Goal: Task Accomplishment & Management: Complete application form

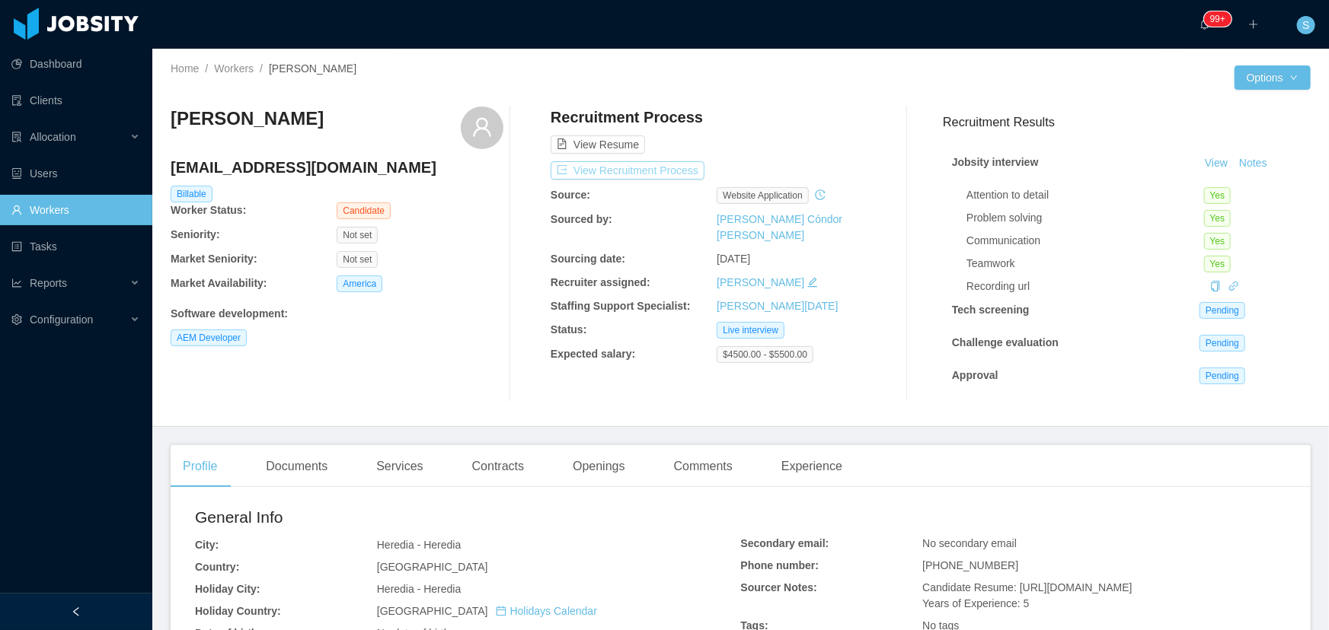
click at [646, 170] on button "View Recruitment Process" at bounding box center [627, 170] width 154 height 18
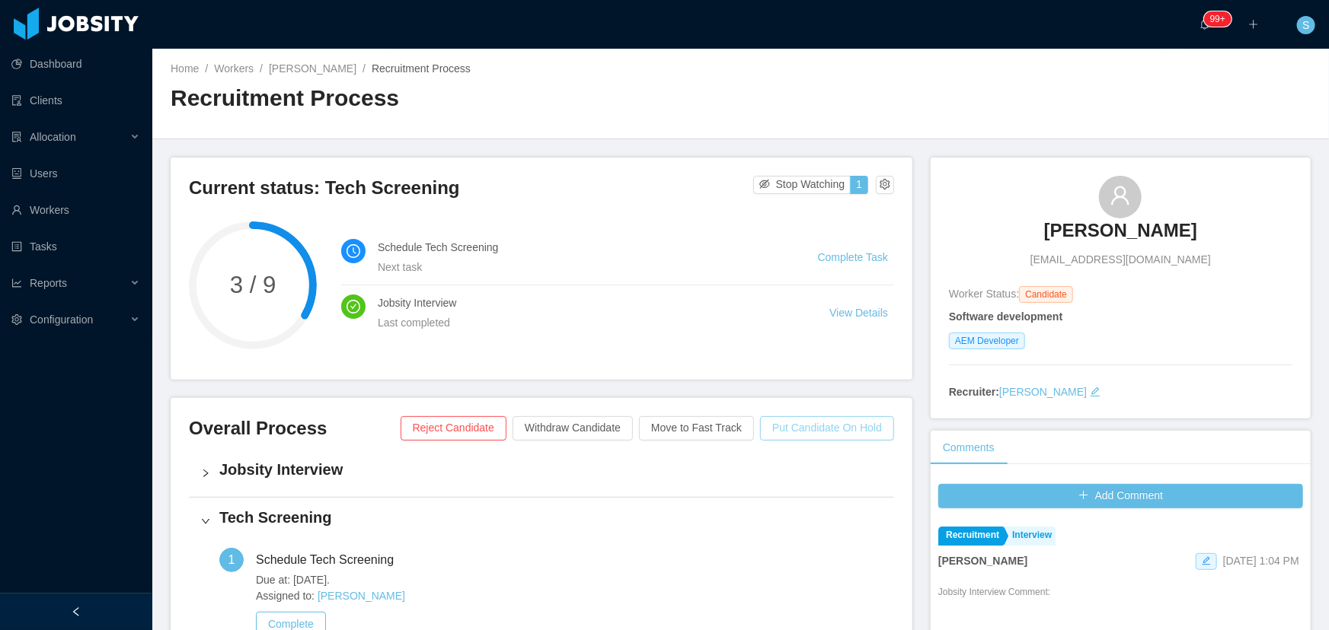
click at [780, 423] on button "Put Candidate On Hold" at bounding box center [827, 428] width 134 height 24
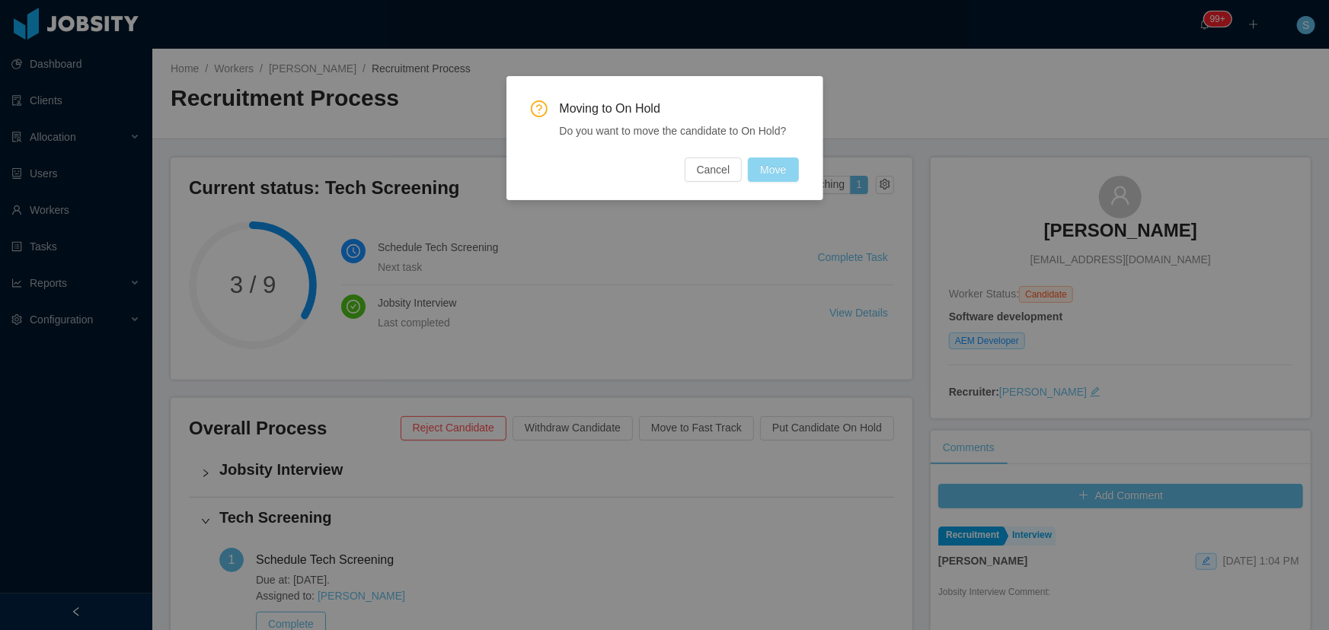
click at [770, 171] on button "Move" at bounding box center [773, 170] width 50 height 24
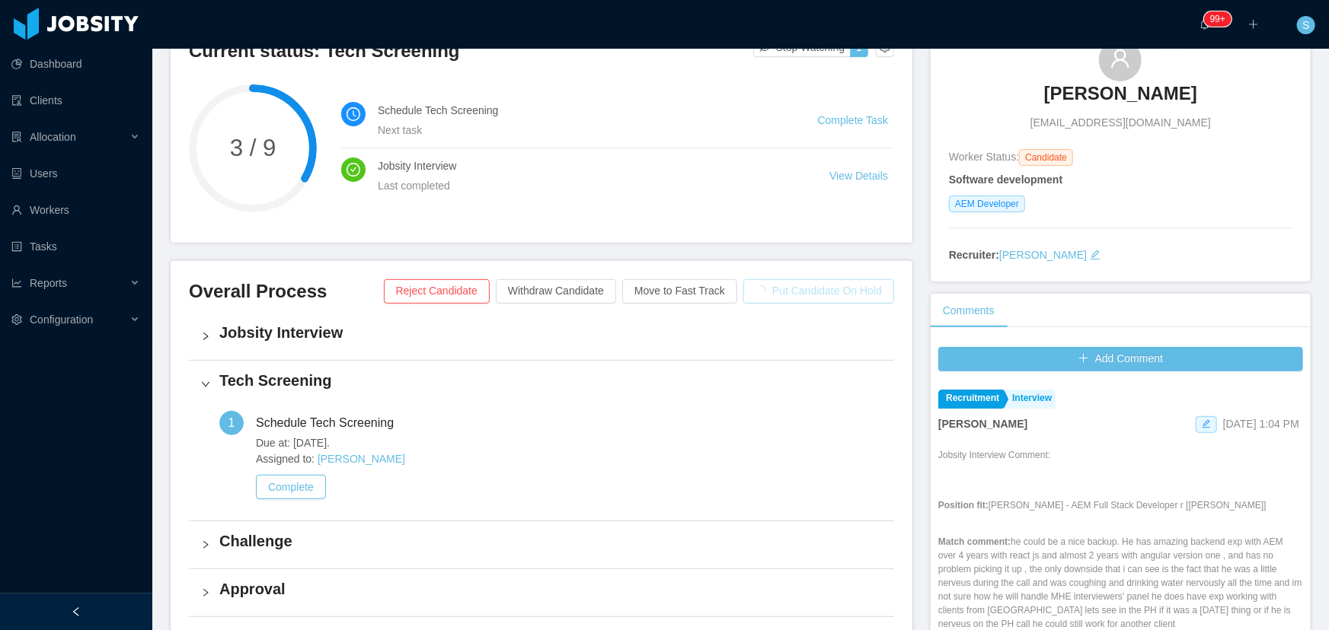
scroll to position [346, 0]
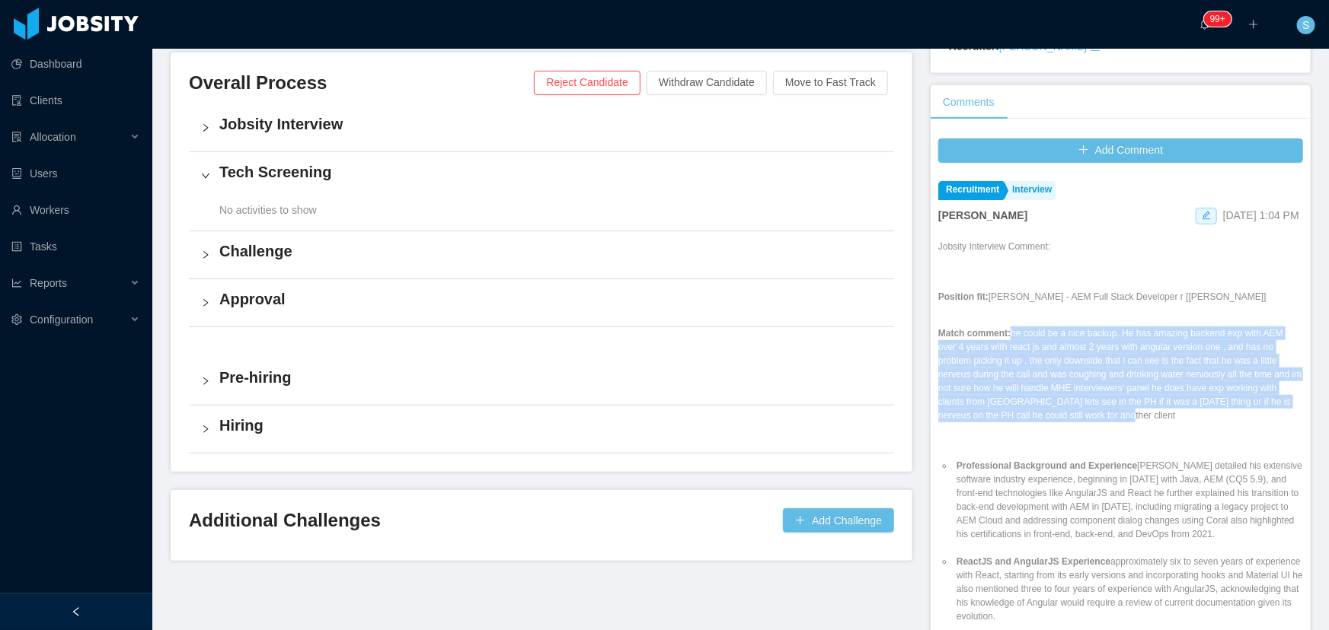
drag, startPoint x: 1002, startPoint y: 333, endPoint x: 1129, endPoint y: 421, distance: 154.8
click at [1129, 421] on p "Match comment: he could be a nice backup. He has amazing backend exp with AEM o…" at bounding box center [1120, 375] width 365 height 96
copy p "he could be a nice backup. He has amazing backend exp with AEM over 4 years wit…"
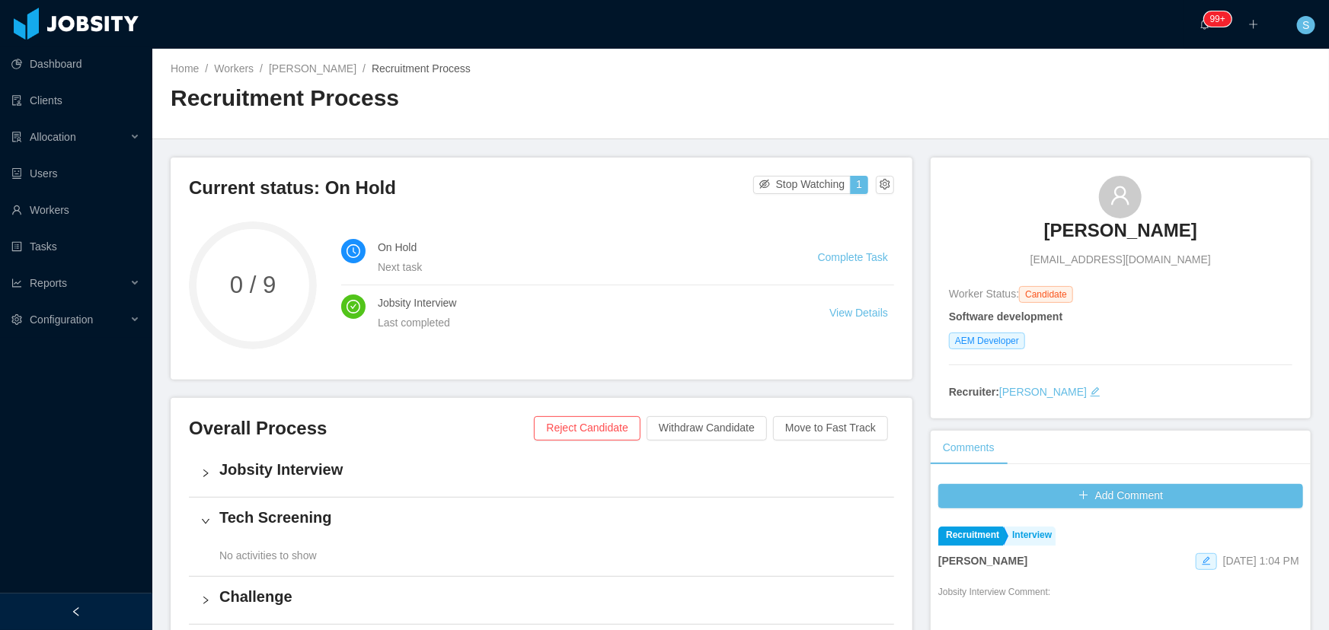
scroll to position [0, 0]
click at [825, 258] on link "Complete Task" at bounding box center [853, 257] width 70 height 12
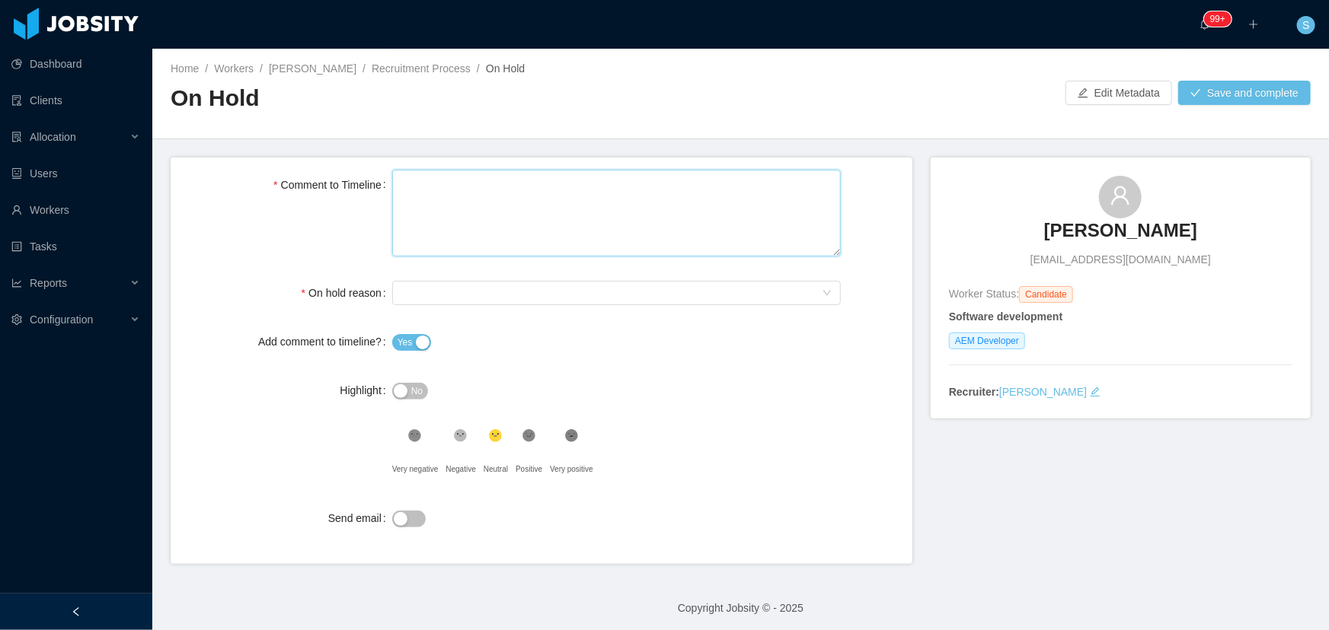
click at [459, 212] on textarea "Comment to Timeline" at bounding box center [616, 214] width 448 height 88
paste textarea "**********"
type textarea "**********"
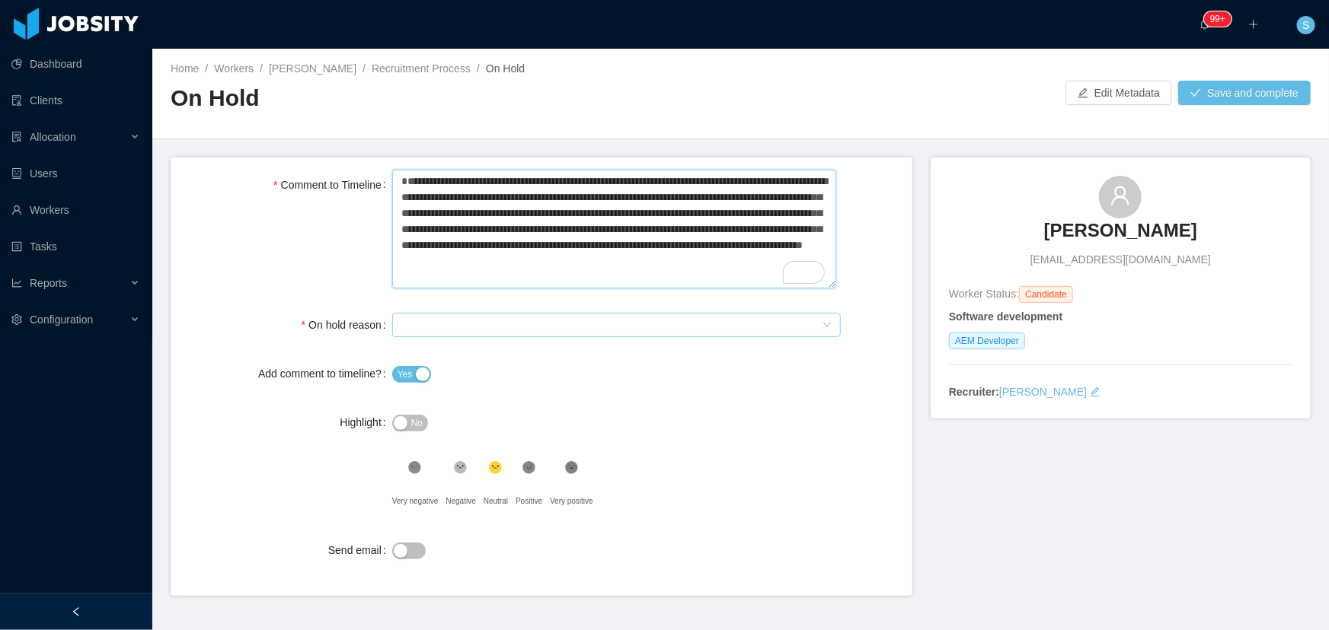
type textarea "**********"
click at [459, 324] on div "Select On Hold reason" at bounding box center [611, 325] width 420 height 23
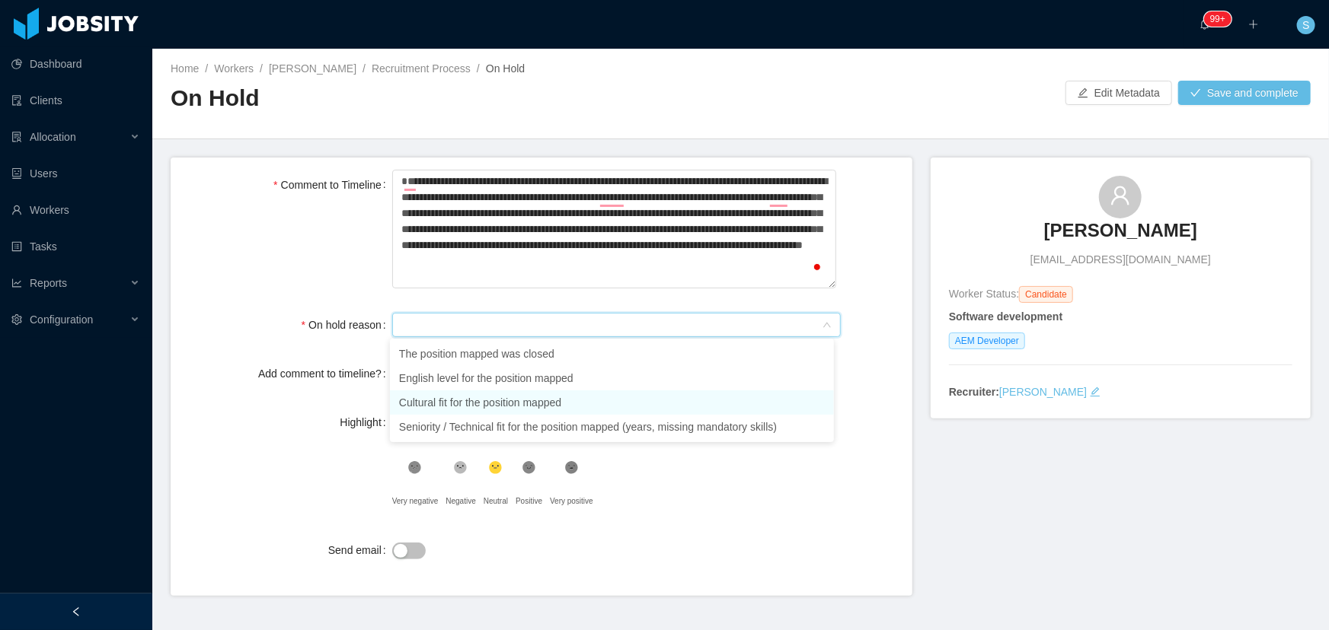
click at [635, 410] on li "Cultural fit for the position mapped" at bounding box center [612, 403] width 444 height 24
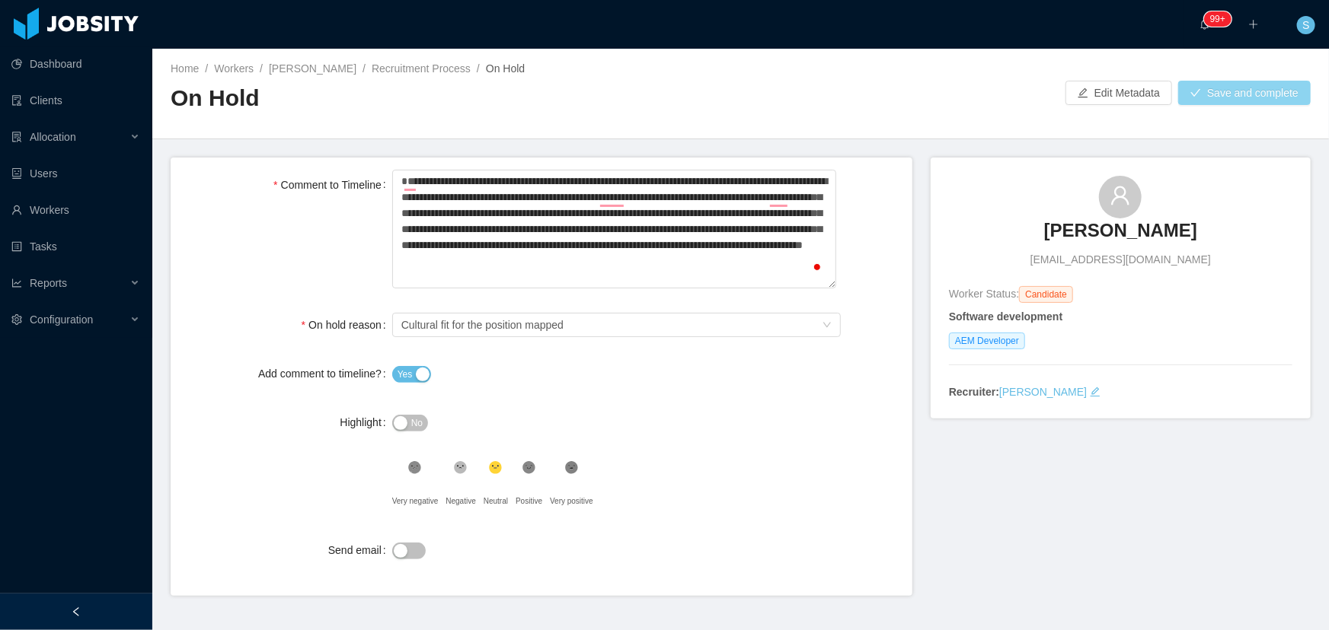
click at [1207, 100] on button "Save and complete" at bounding box center [1244, 93] width 132 height 24
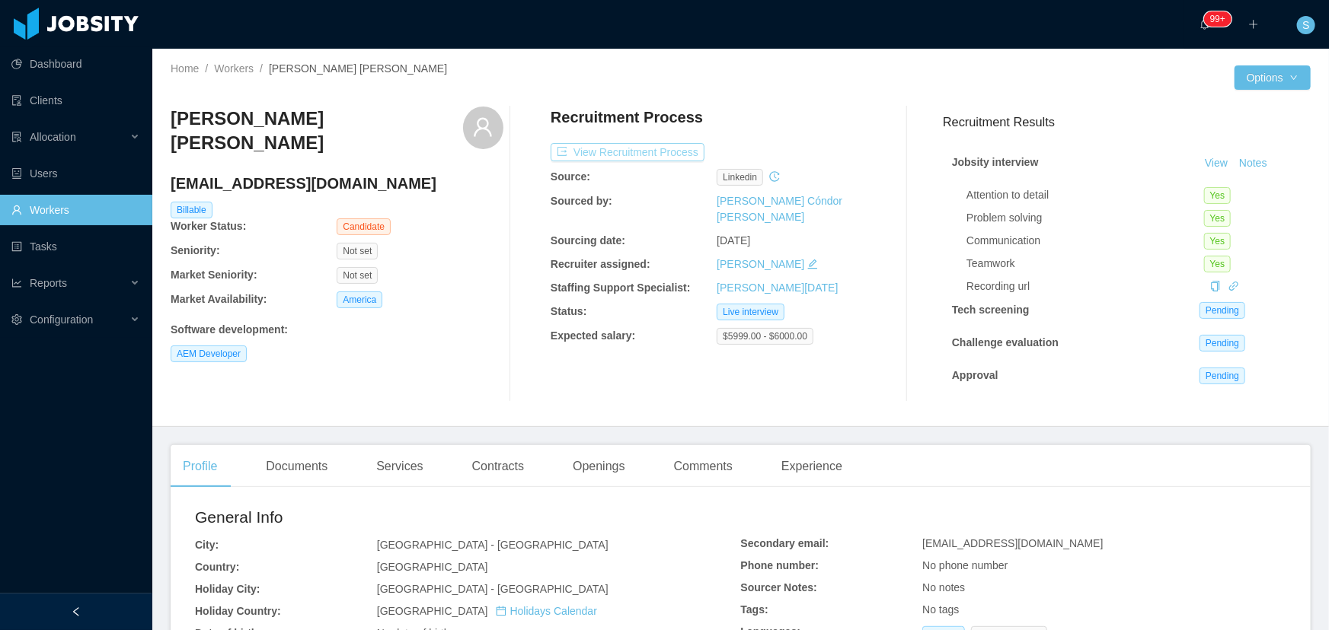
click at [621, 156] on button "View Recruitment Process" at bounding box center [627, 152] width 154 height 18
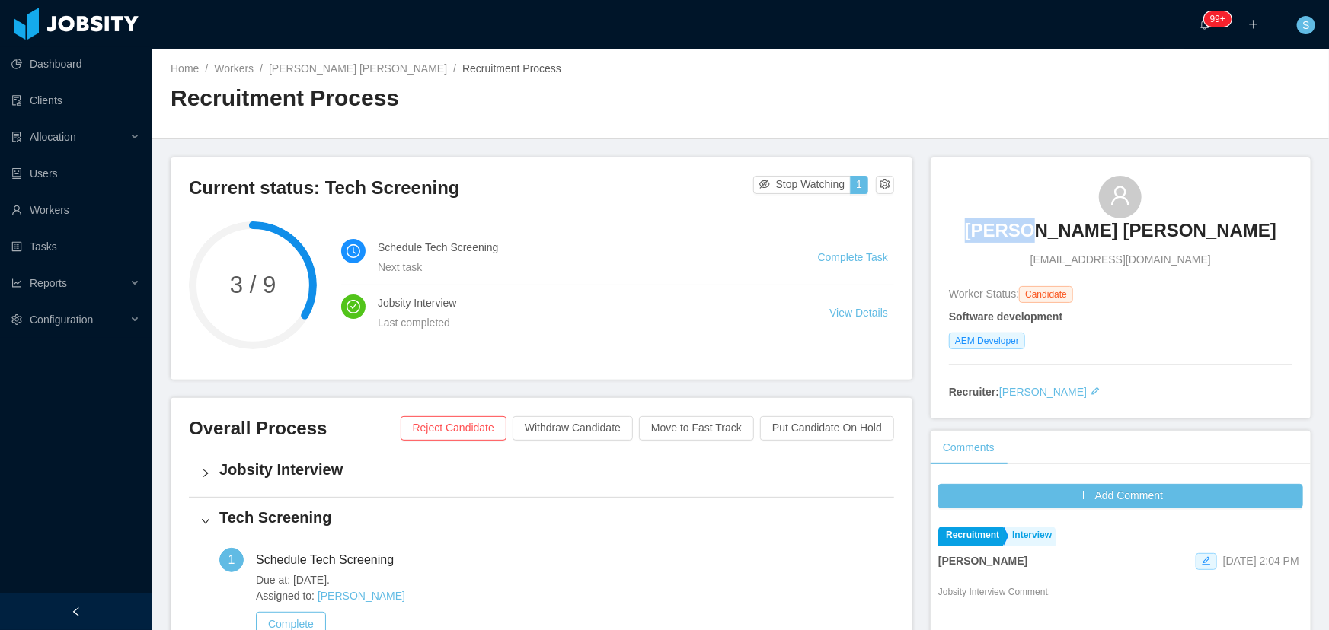
drag, startPoint x: 965, startPoint y: 205, endPoint x: 1031, endPoint y: 221, distance: 67.4
click at [1031, 221] on div "José Eduardo Medina Castañeda jemedina.96@gmail.com" at bounding box center [1120, 222] width 343 height 92
click at [1113, 259] on span "[EMAIL_ADDRESS][DOMAIN_NAME]" at bounding box center [1120, 260] width 180 height 16
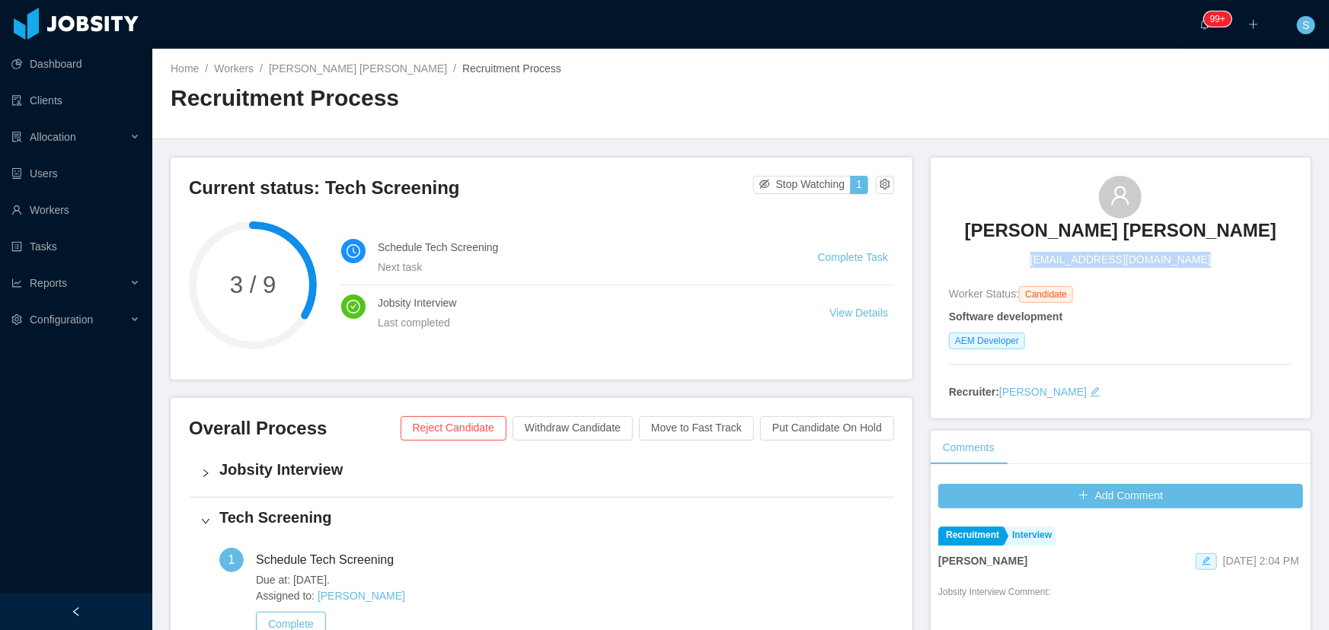
copy span "[EMAIL_ADDRESS][DOMAIN_NAME]"
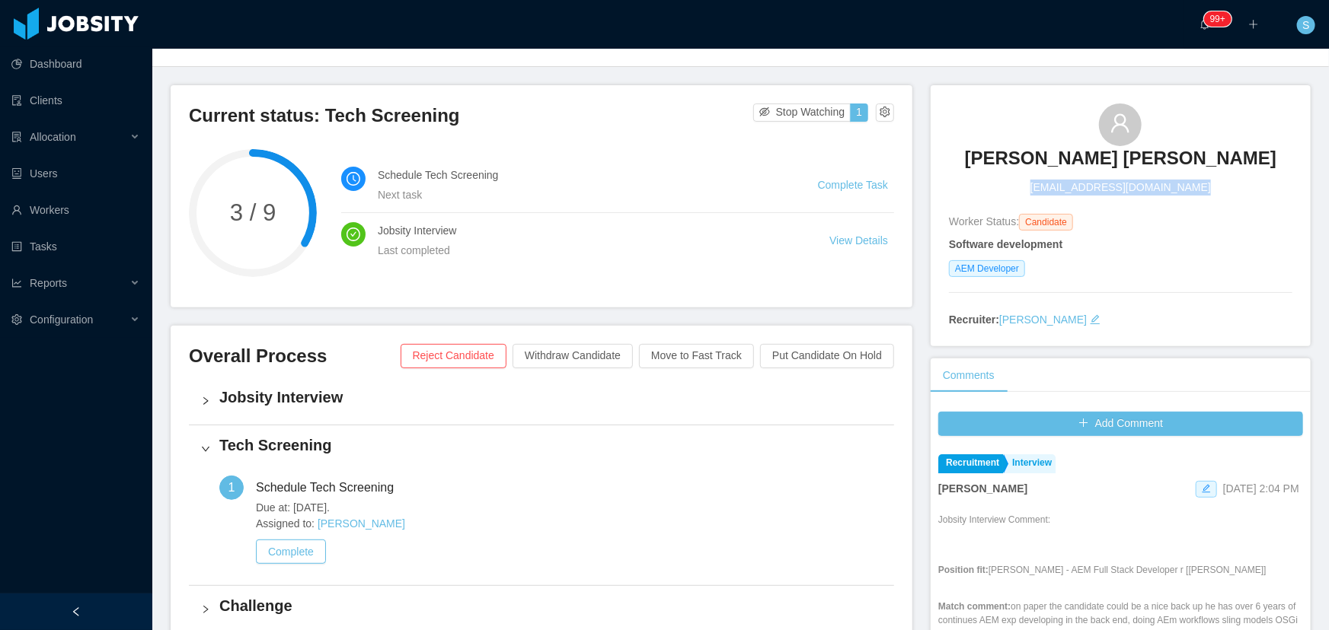
scroll to position [69, 0]
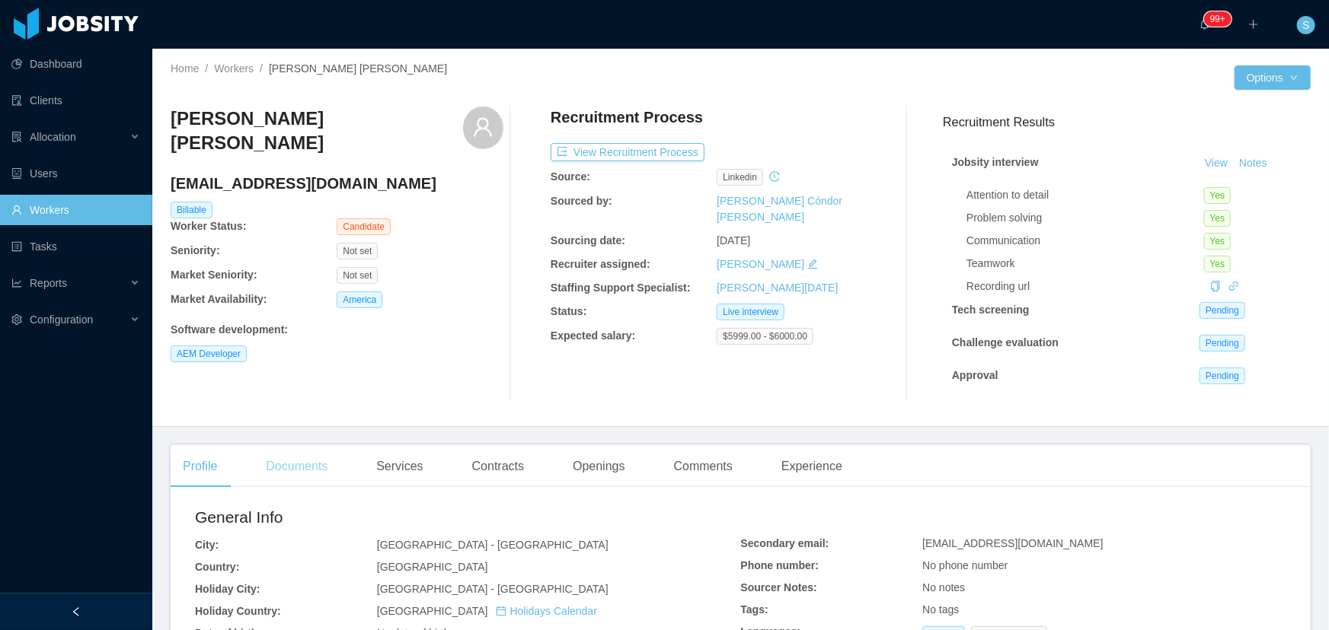
click at [288, 461] on div "Documents" at bounding box center [297, 466] width 86 height 43
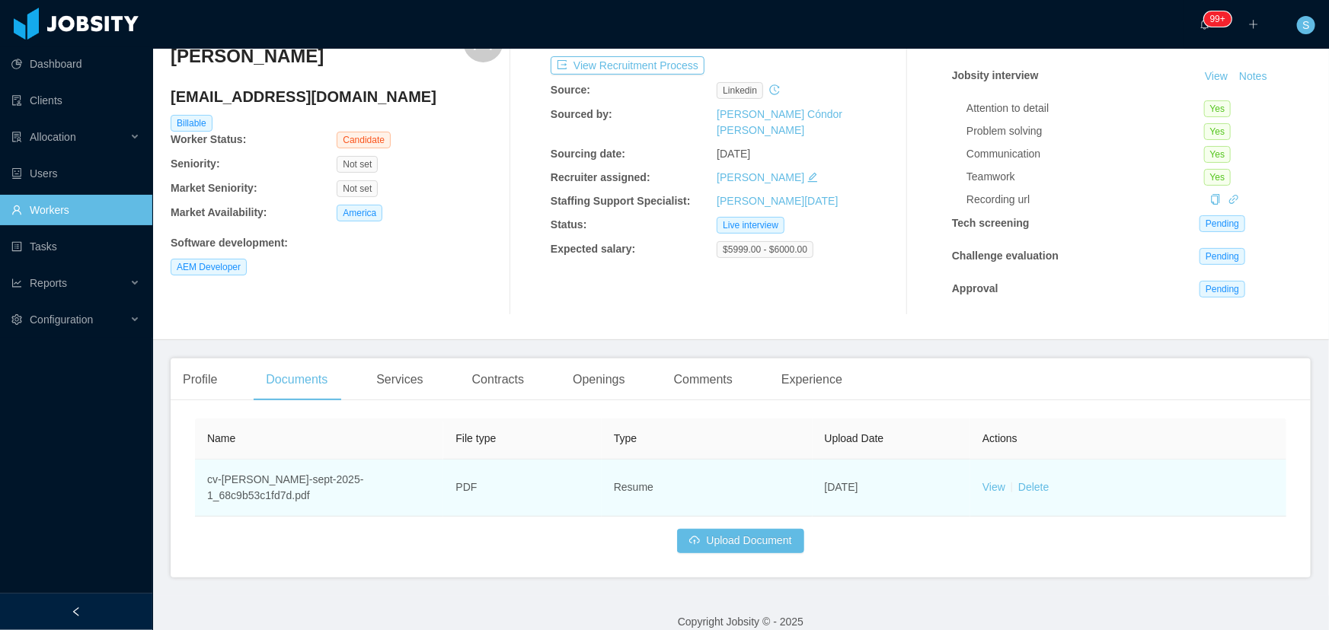
scroll to position [107, 0]
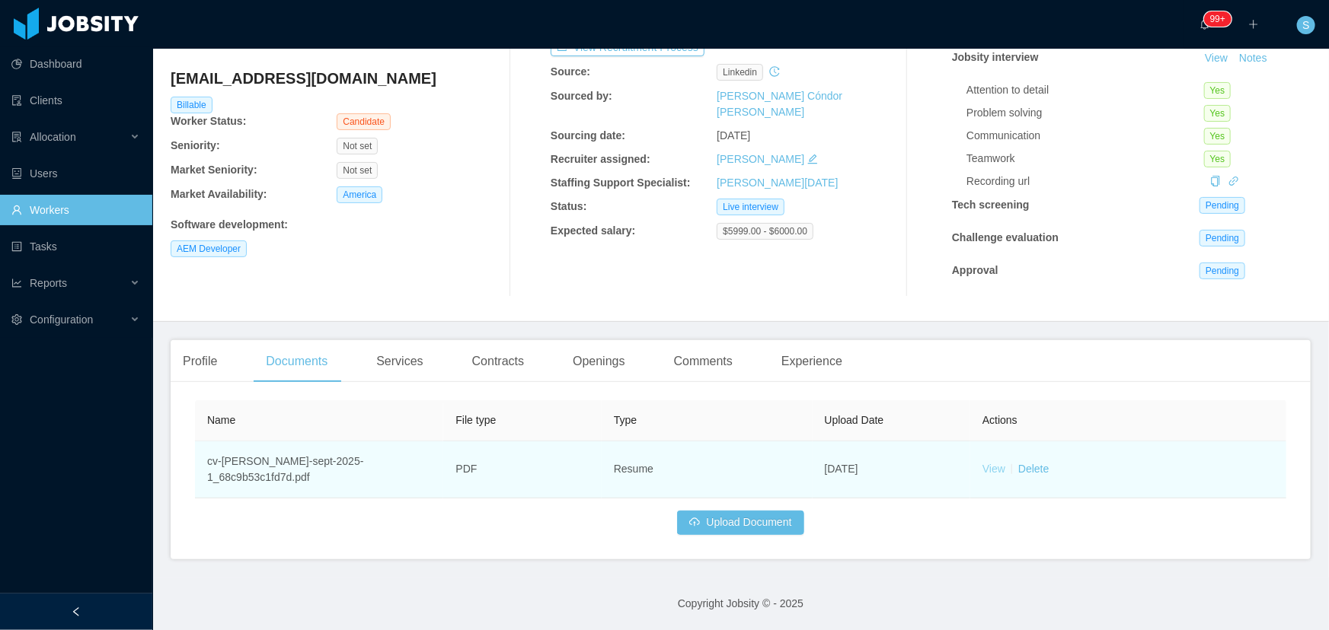
click at [991, 473] on link "View" at bounding box center [993, 469] width 23 height 12
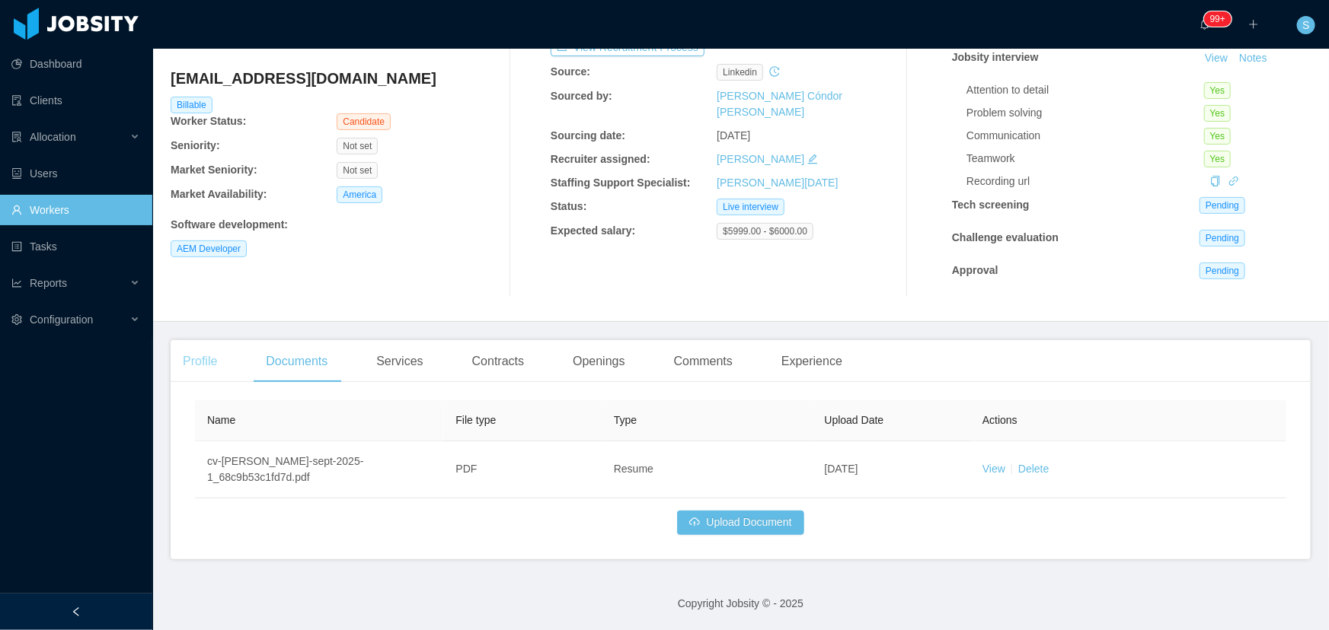
click at [205, 354] on div "Profile" at bounding box center [200, 361] width 59 height 43
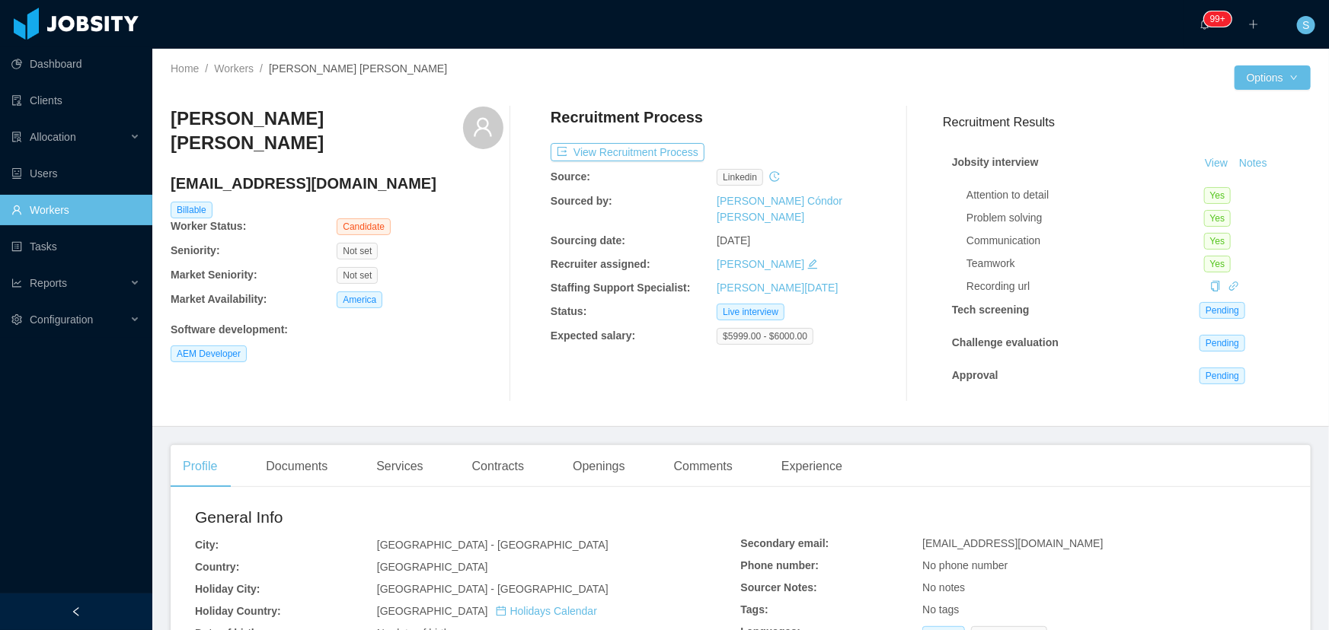
click at [276, 173] on h4 "[EMAIL_ADDRESS][DOMAIN_NAME]" at bounding box center [337, 183] width 333 height 21
copy h4 "[EMAIL_ADDRESS][DOMAIN_NAME]"
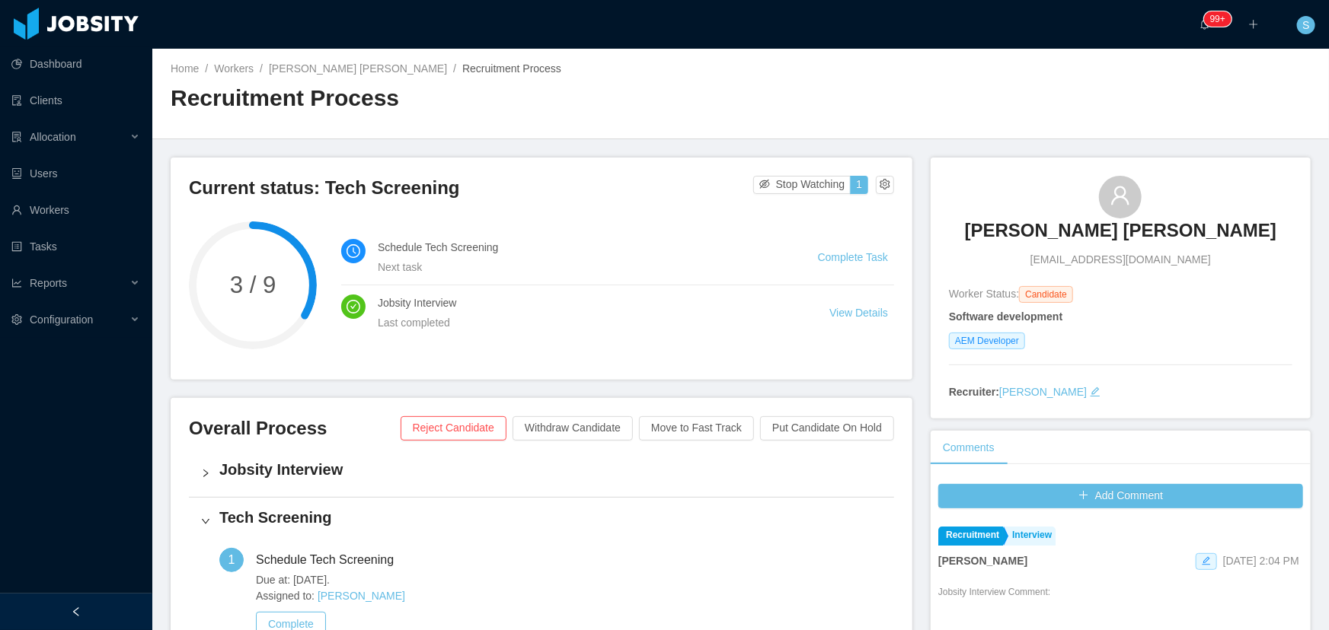
click at [310, 467] on h4 "Jobsity Interview" at bounding box center [550, 469] width 662 height 21
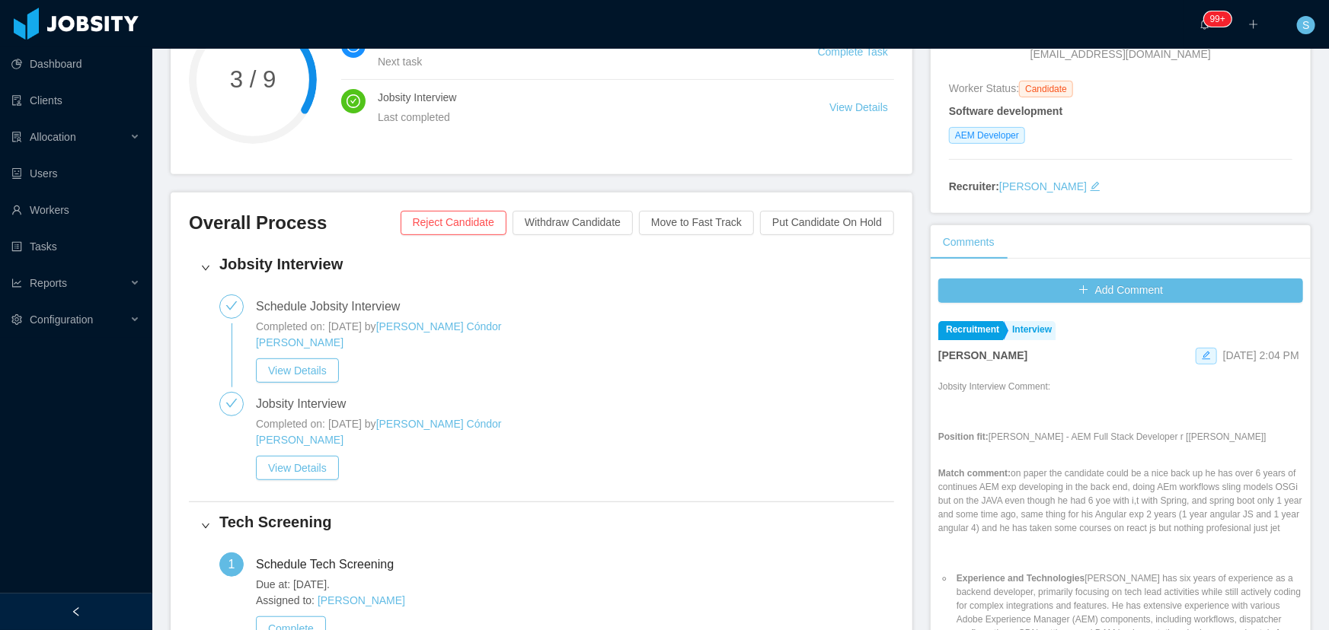
scroll to position [207, 0]
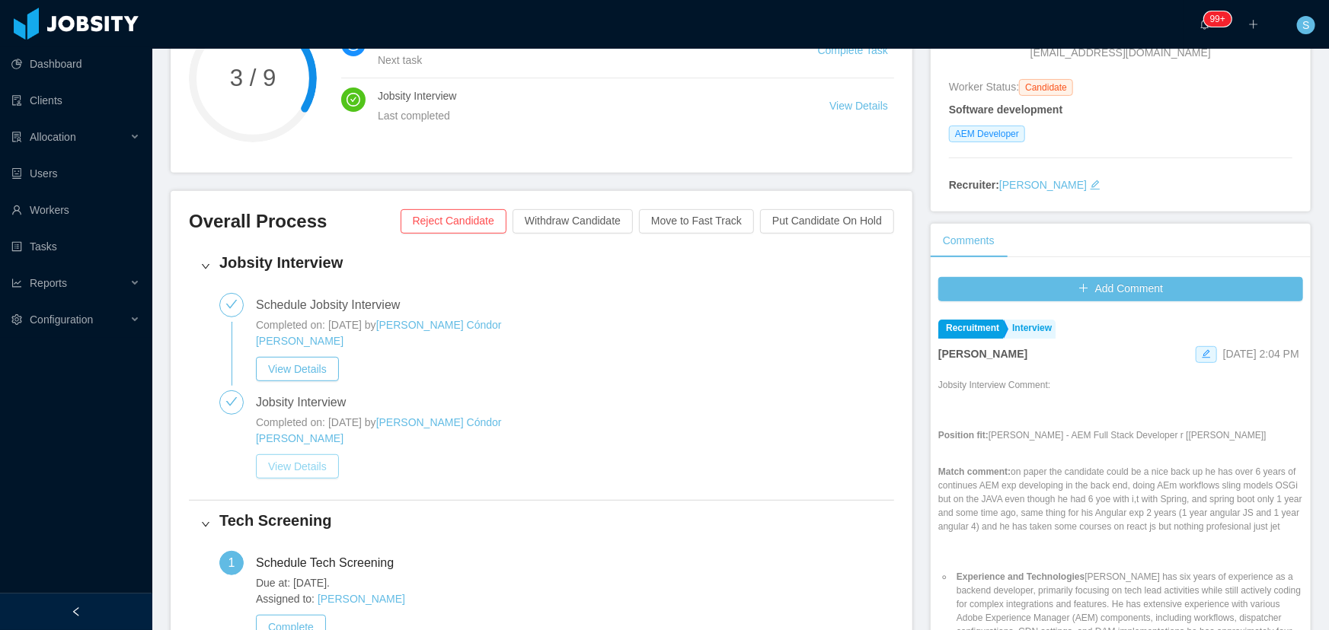
click at [317, 455] on button "View Details" at bounding box center [297, 467] width 83 height 24
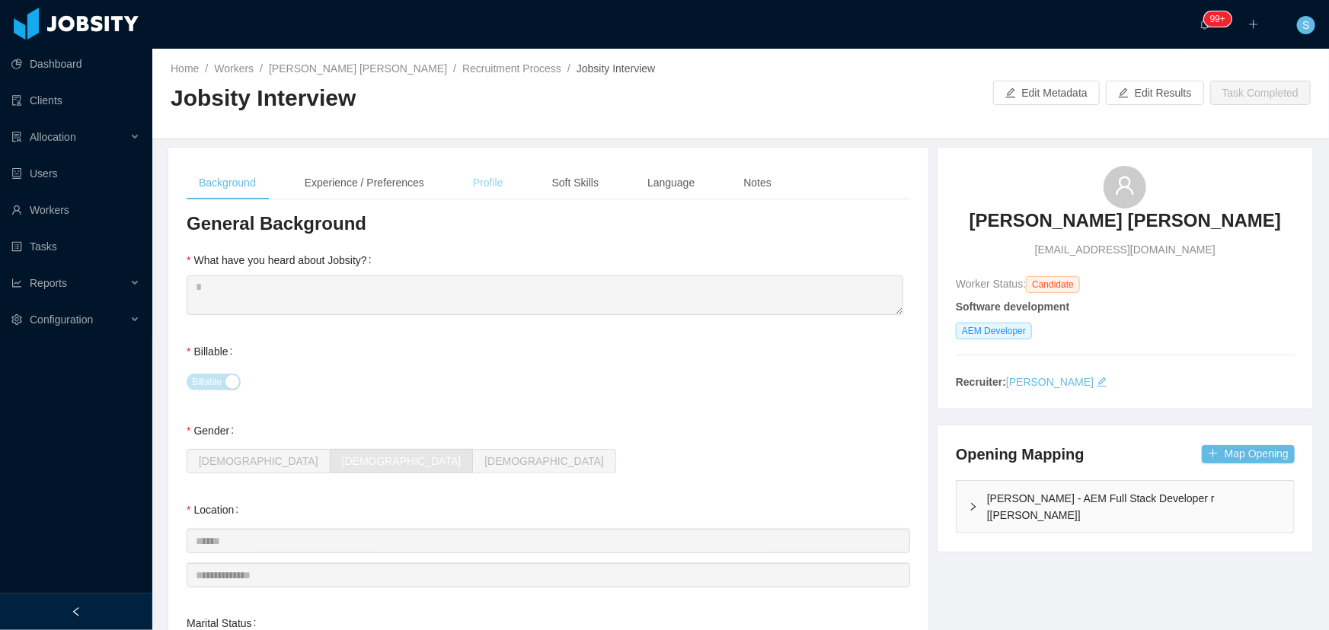
click at [499, 186] on div "Profile" at bounding box center [488, 183] width 55 height 34
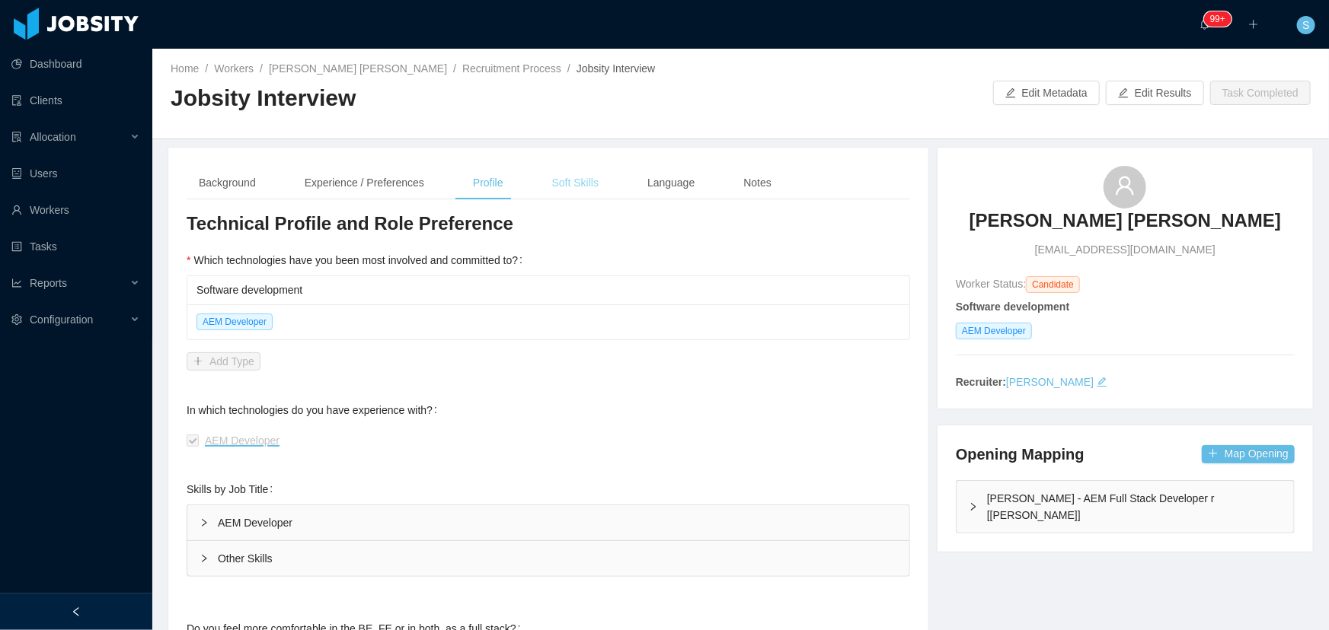
click at [563, 178] on div "Soft Skills" at bounding box center [575, 183] width 71 height 34
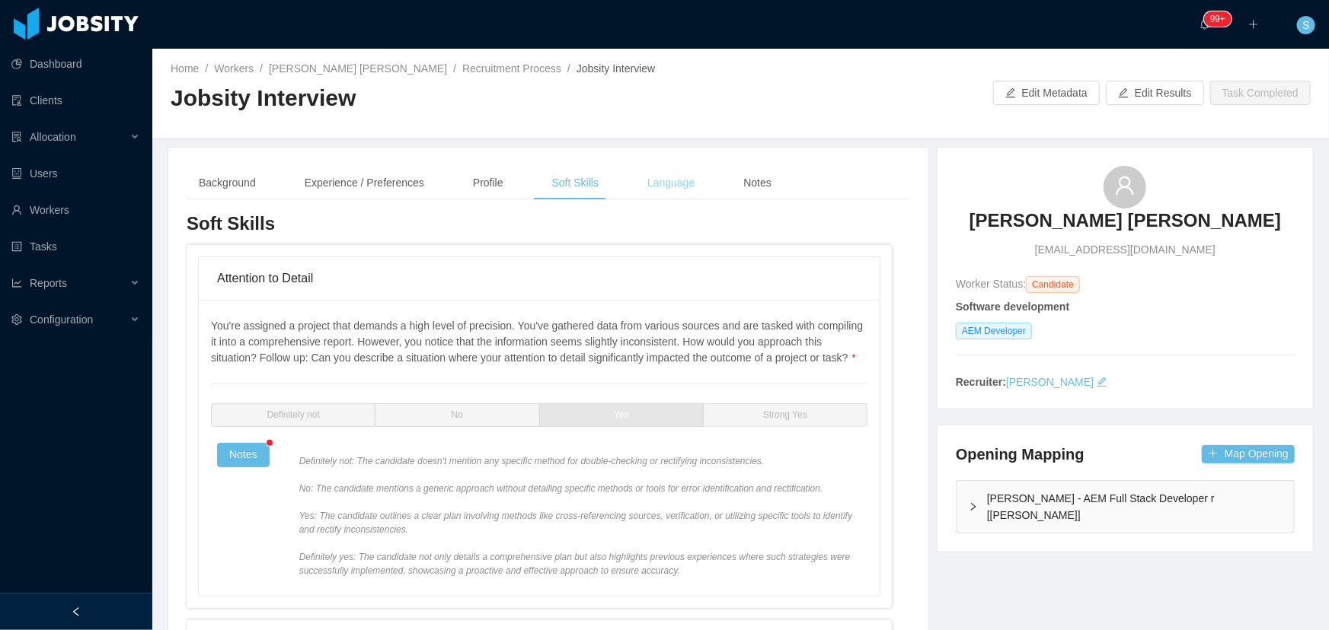
click at [646, 172] on div "Language" at bounding box center [671, 183] width 72 height 34
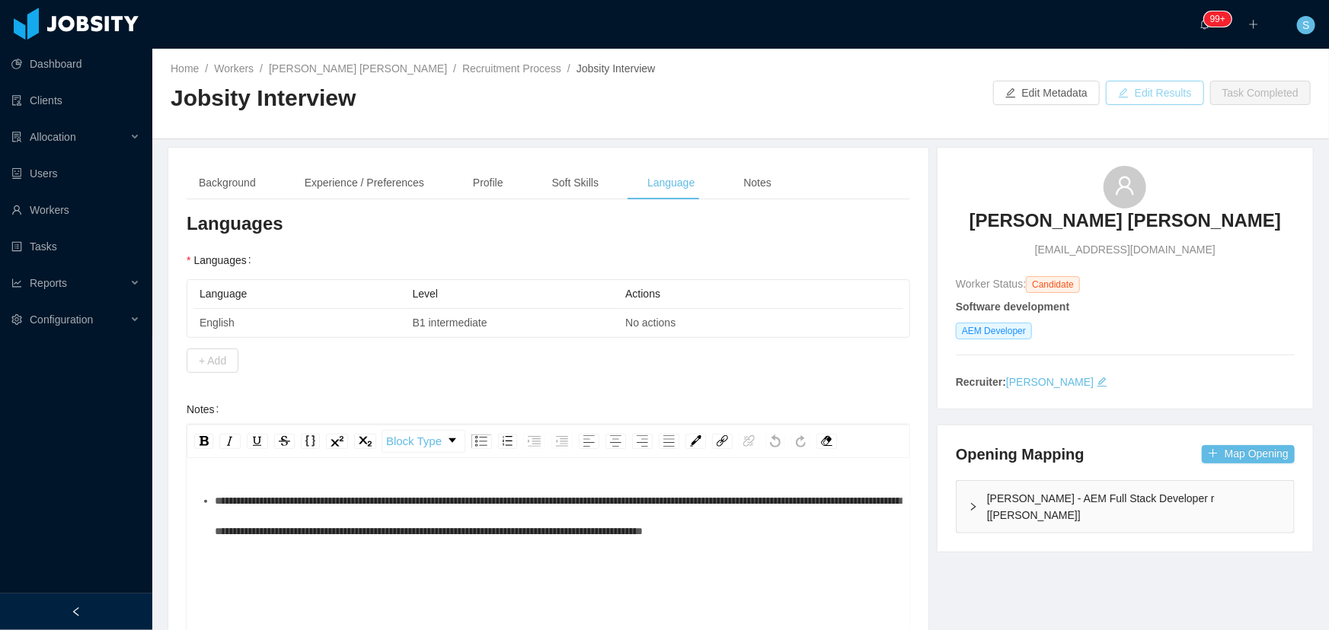
click at [1145, 90] on button "Edit Results" at bounding box center [1154, 93] width 98 height 24
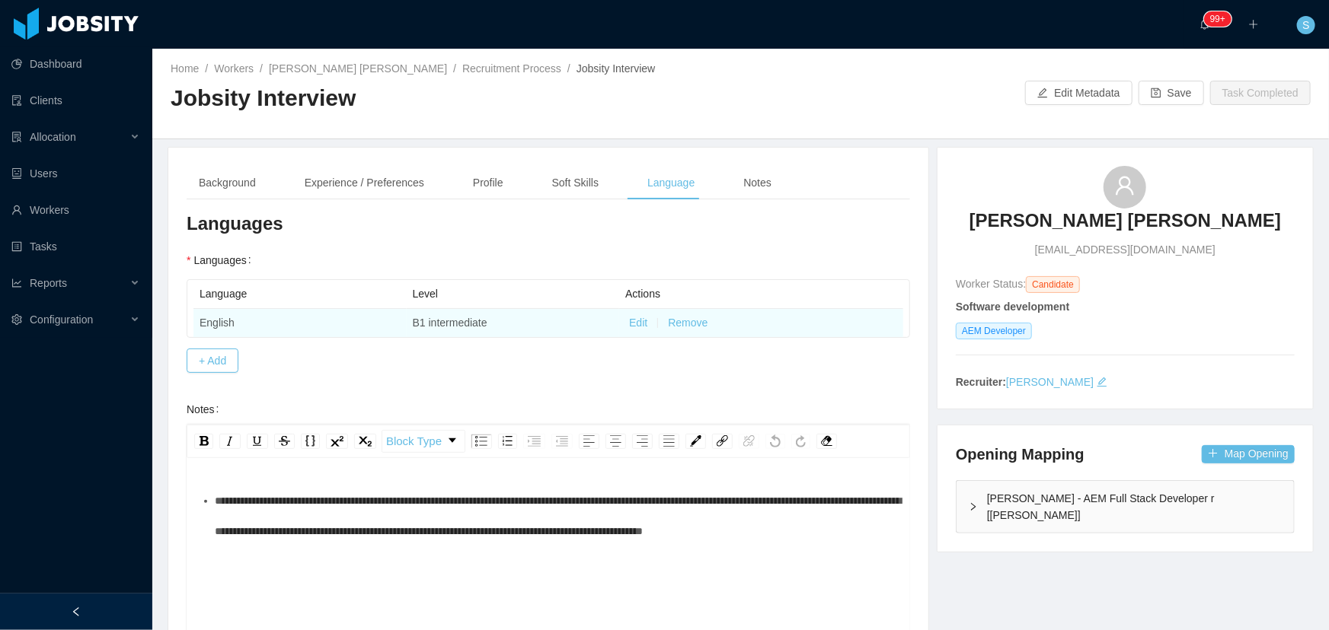
click at [642, 326] on button "Edit" at bounding box center [638, 323] width 18 height 16
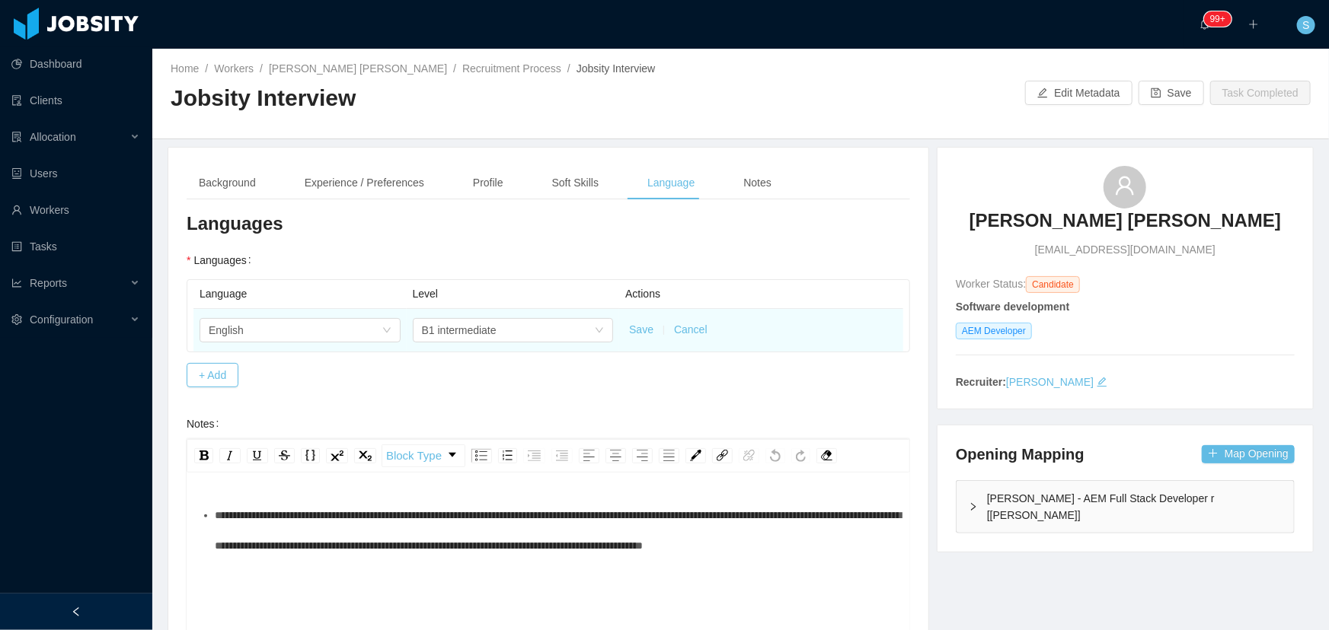
click at [430, 345] on td "B1 intermediate" at bounding box center [513, 330] width 213 height 43
click at [442, 329] on div "B1 intermediate" at bounding box center [459, 330] width 75 height 23
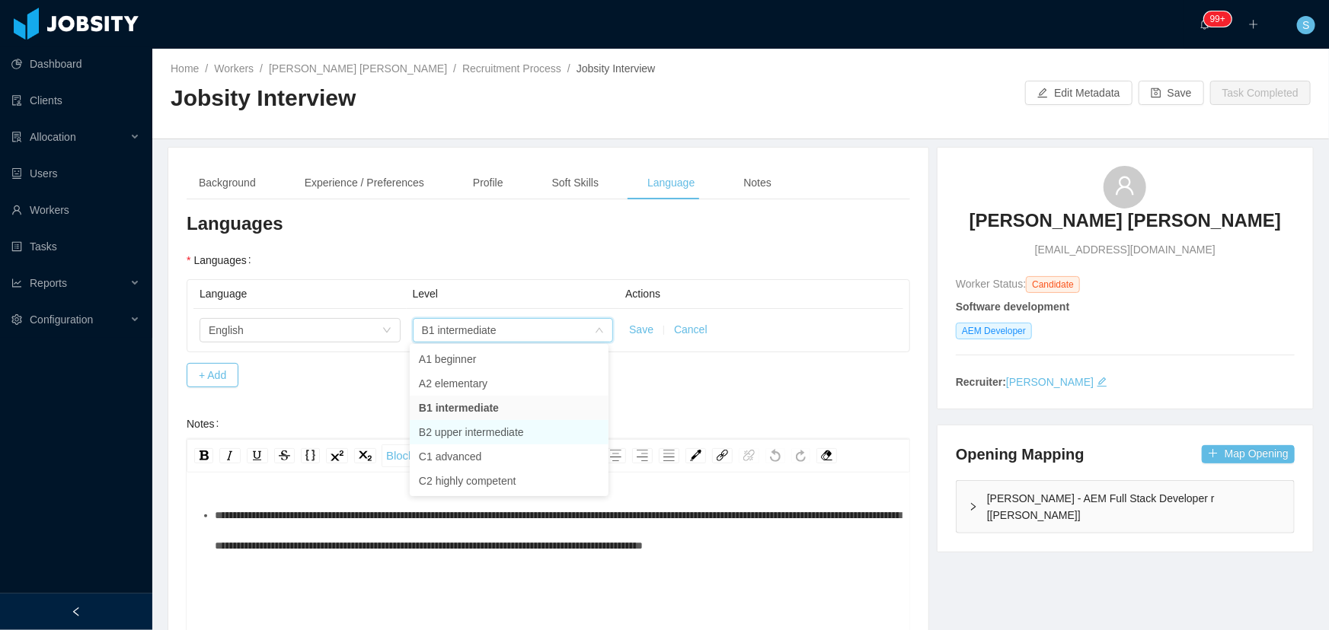
click at [445, 434] on li "B2 upper intermediate" at bounding box center [509, 432] width 199 height 24
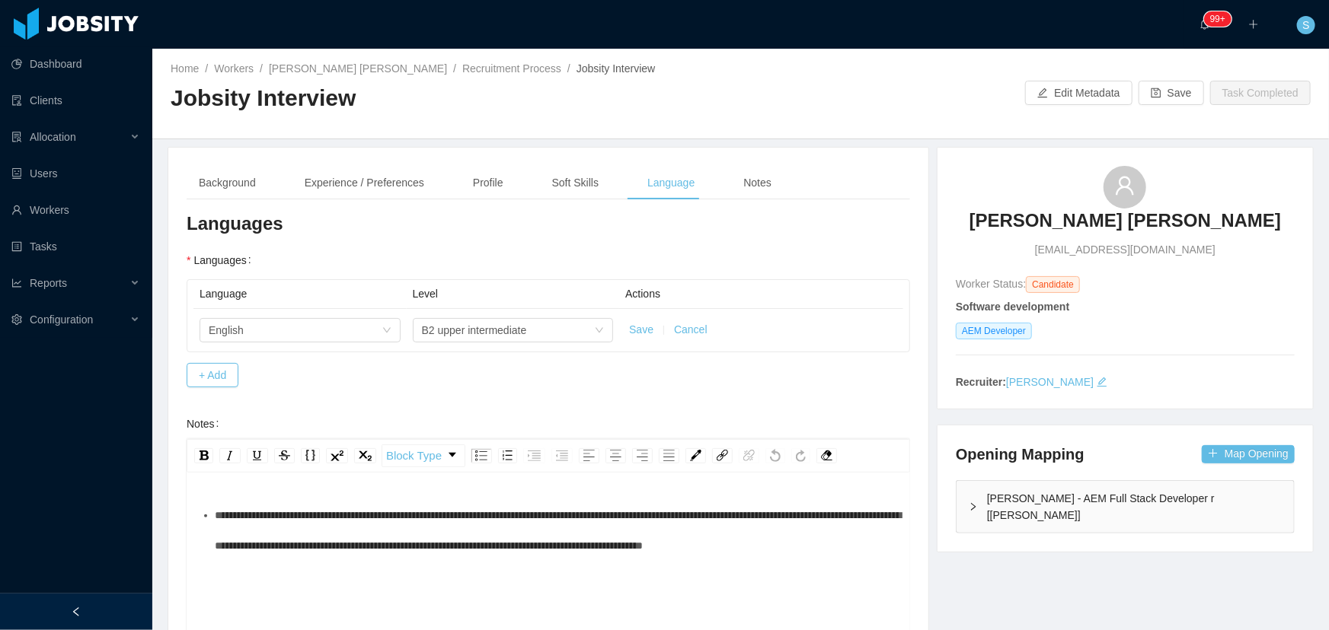
click at [635, 325] on button "Save" at bounding box center [641, 330] width 24 height 16
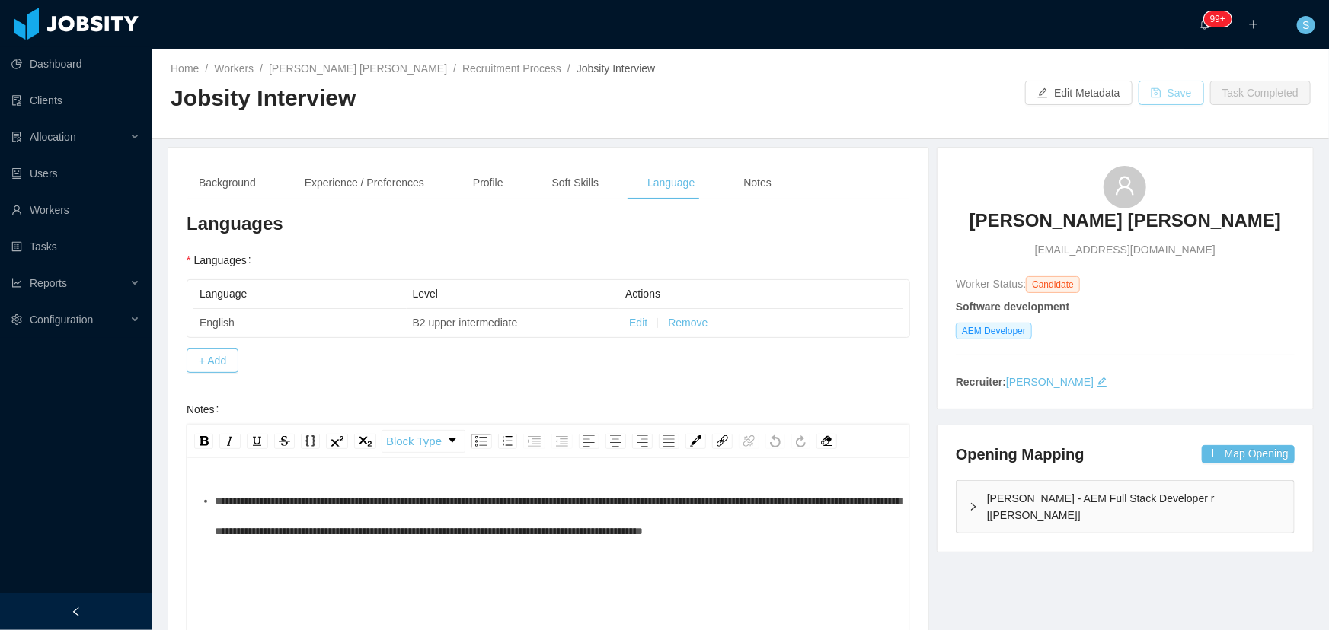
click at [1147, 94] on button "Save" at bounding box center [1170, 93] width 65 height 24
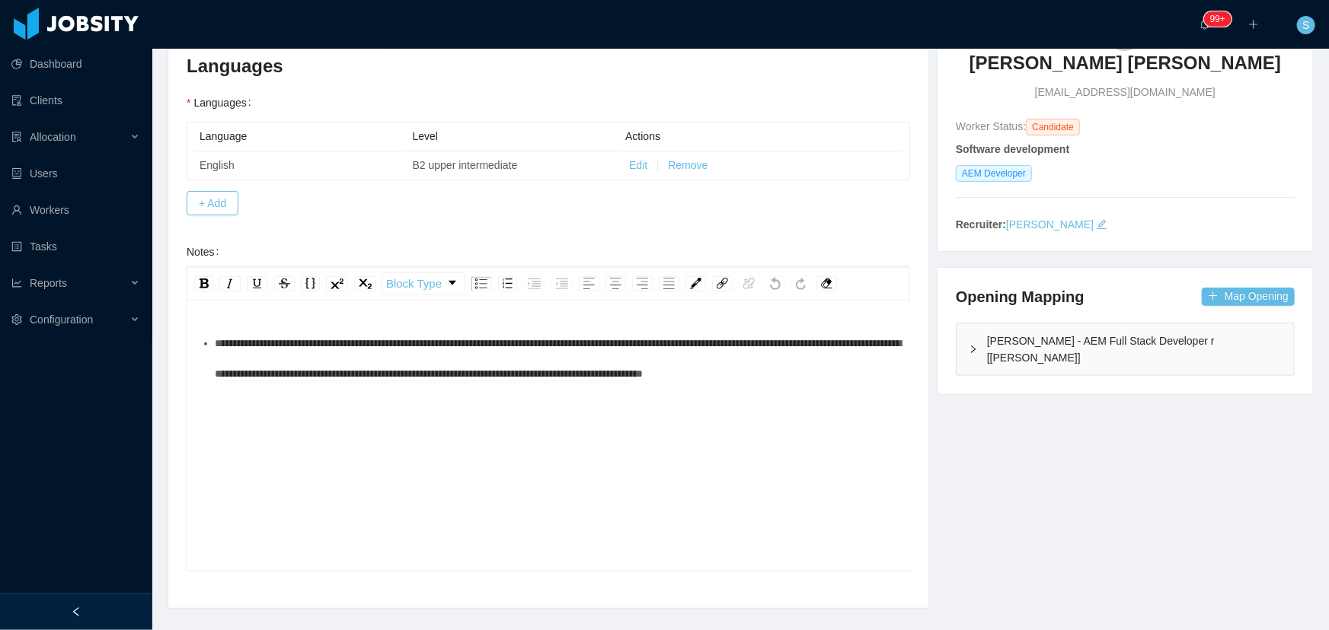
scroll to position [187, 0]
